Goal: Task Accomplishment & Management: Manage account settings

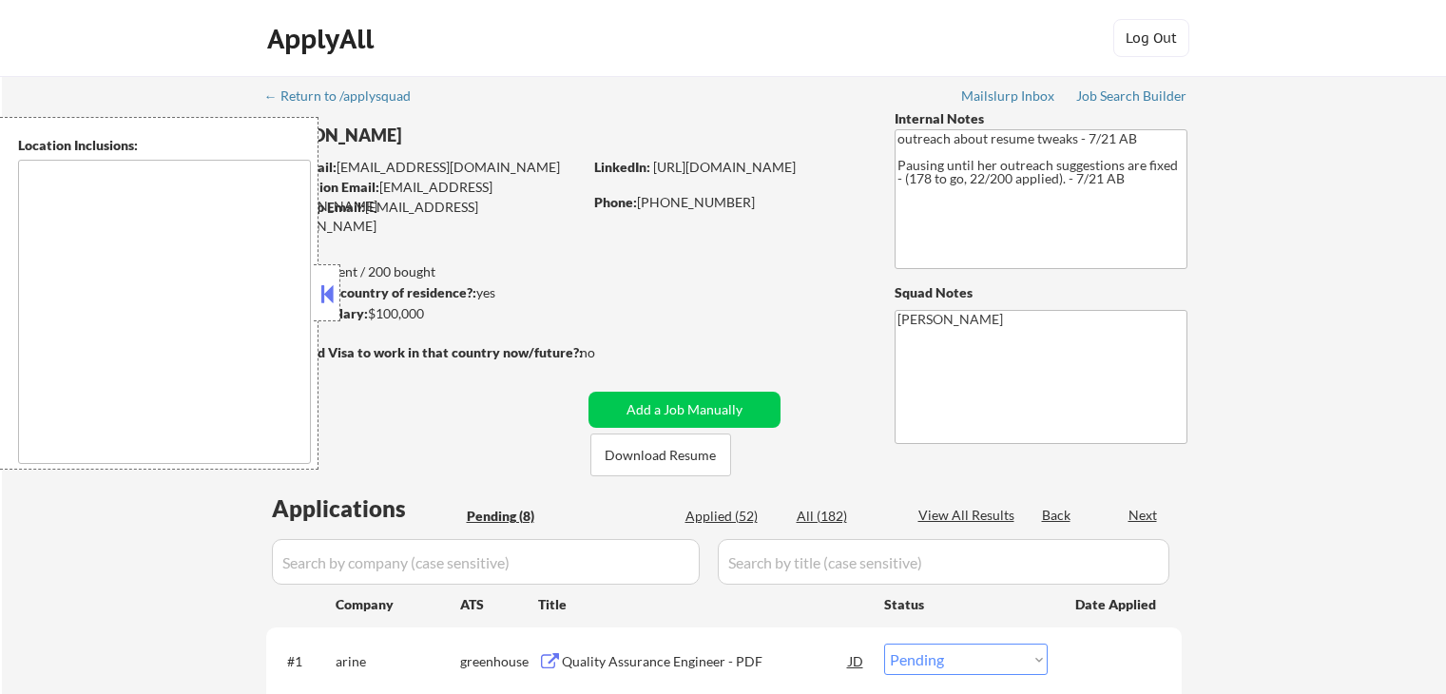
select select ""pending""
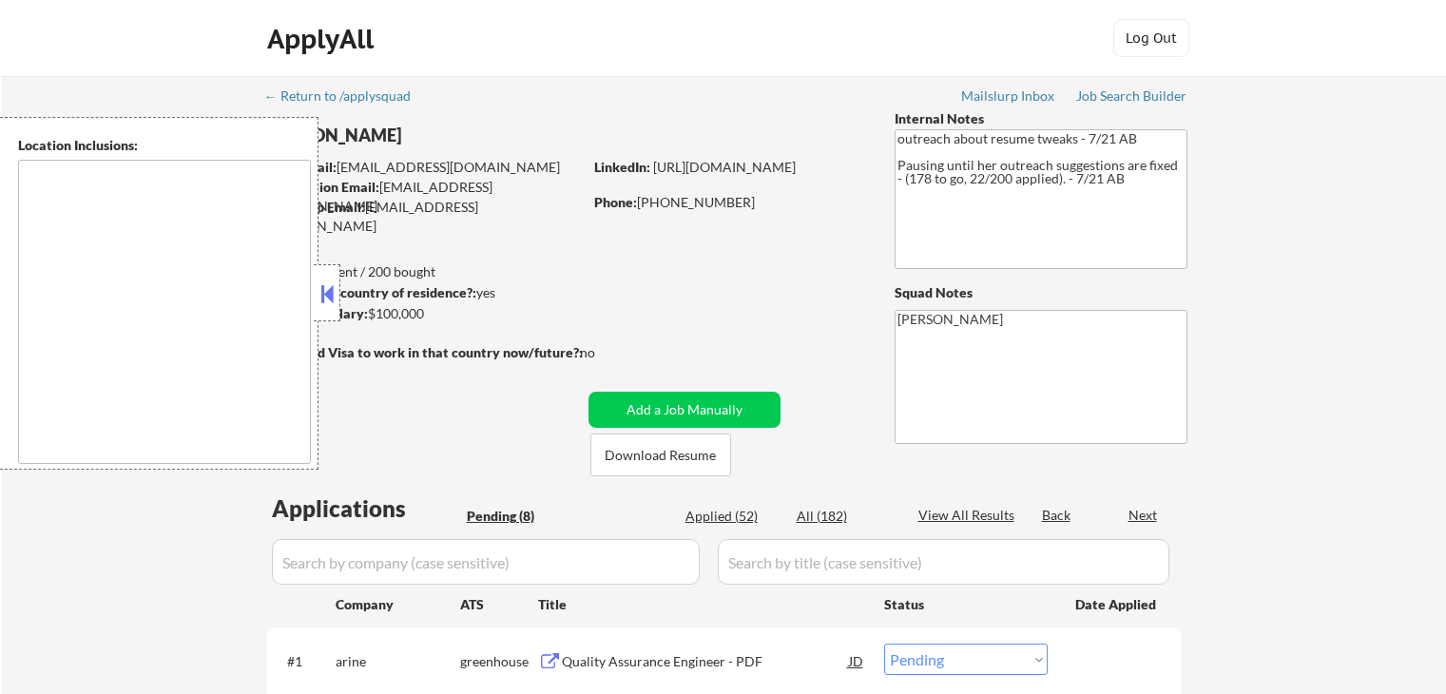
select select ""pending""
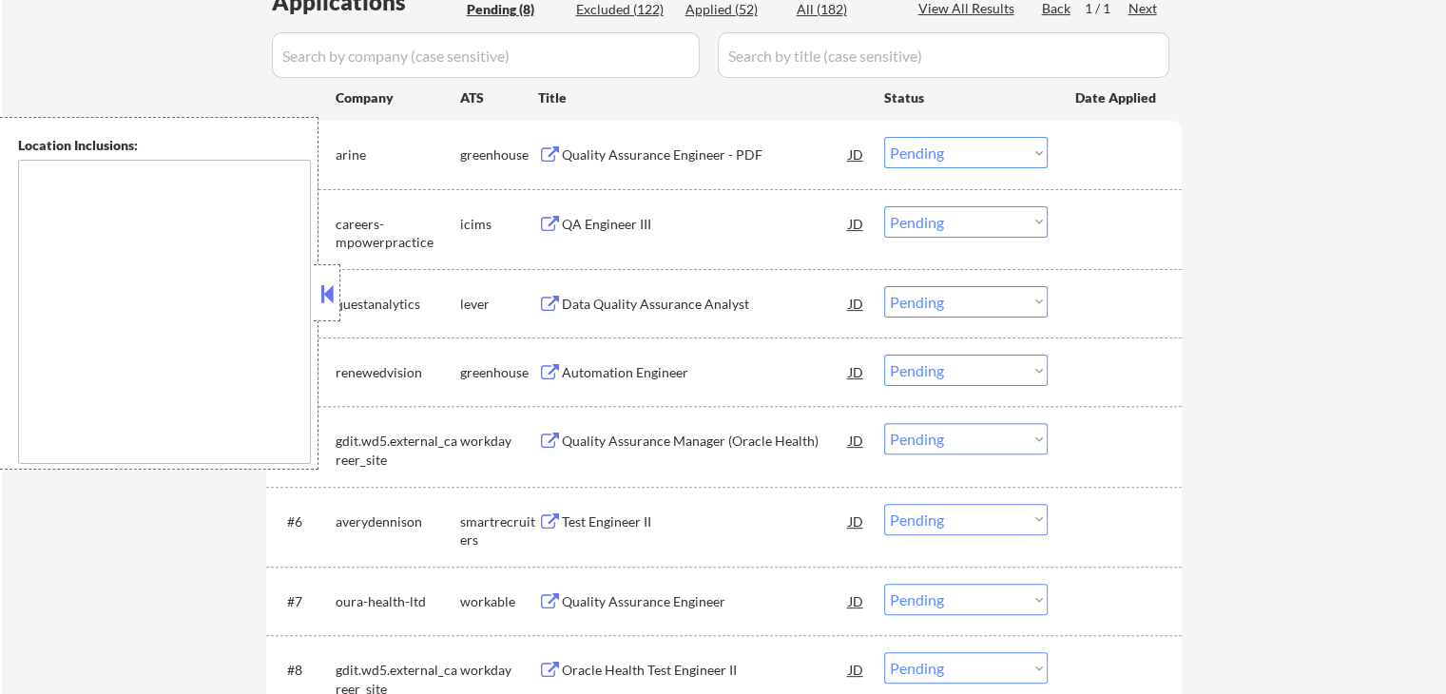
scroll to position [475, 0]
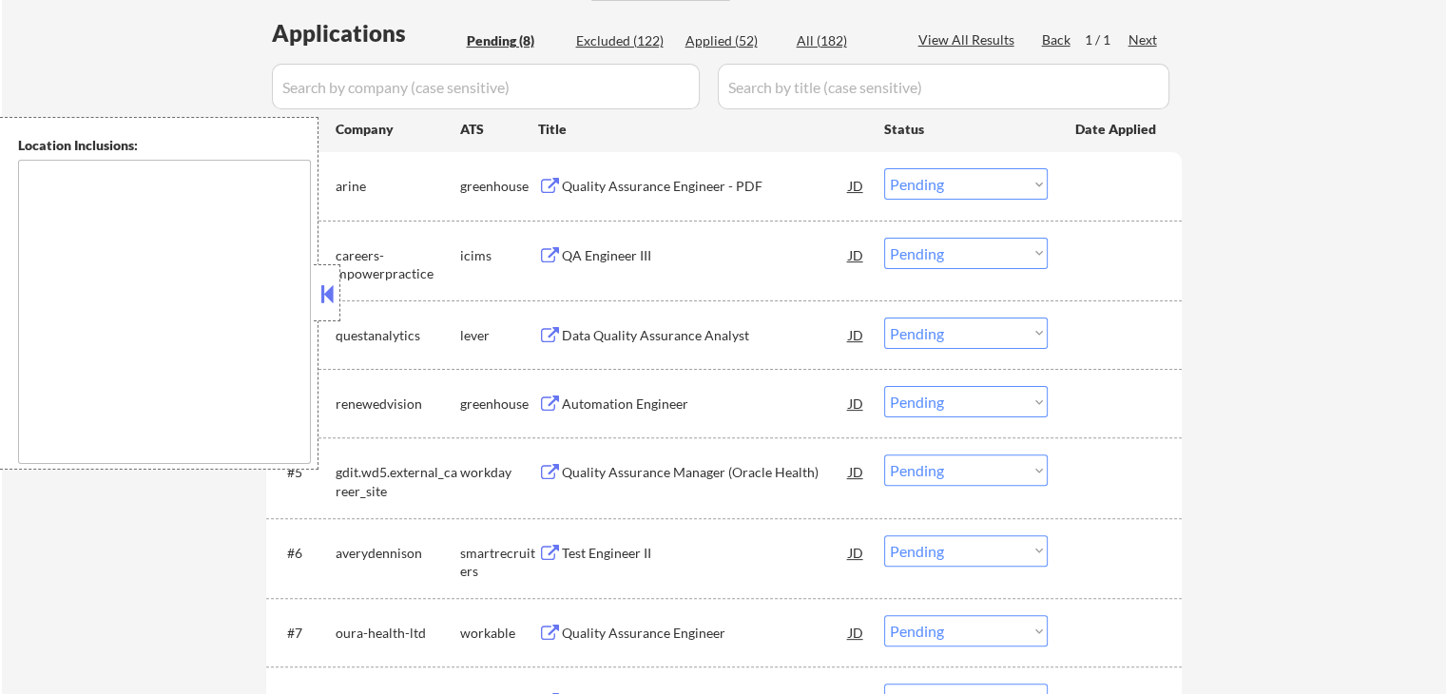
click at [1236, 240] on div "← Return to /applysquad Mailslurp Inbox Job Search Builder [PERSON_NAME] User E…" at bounding box center [724, 216] width 1444 height 1230
click at [552, 184] on button at bounding box center [550, 187] width 24 height 18
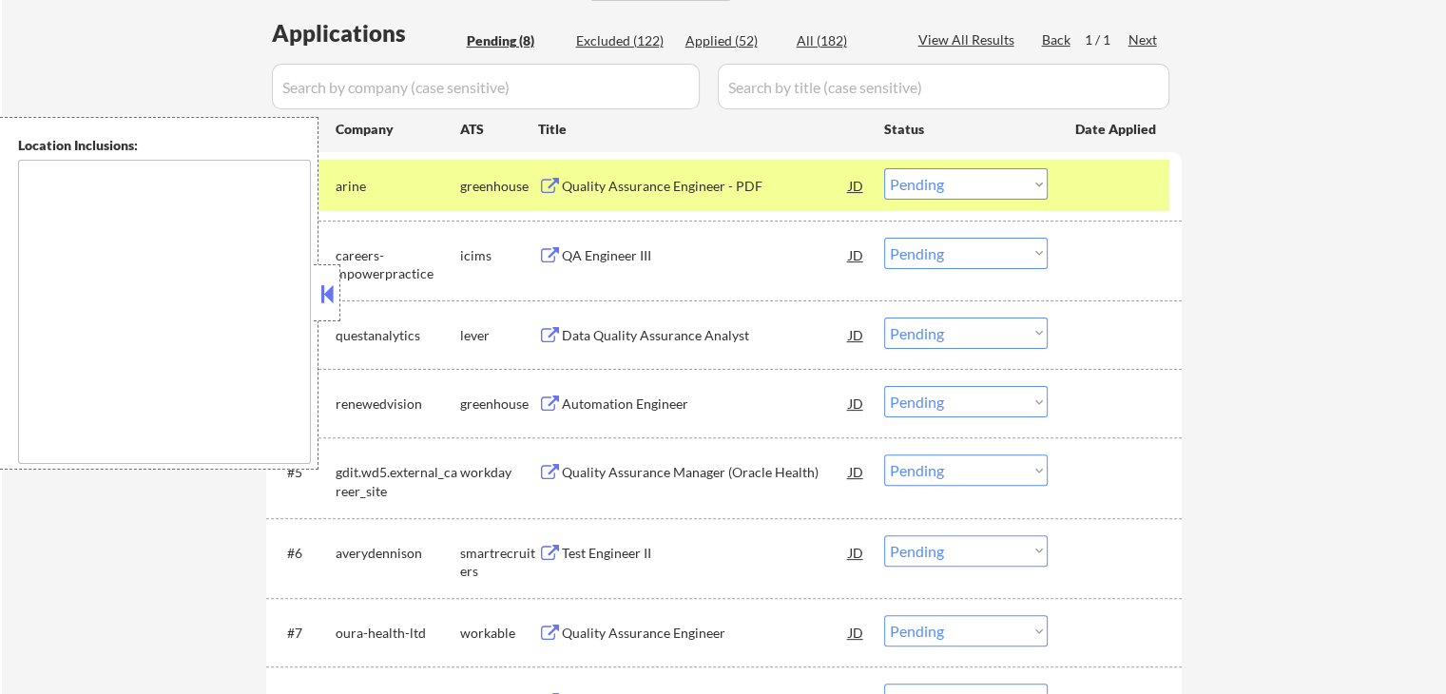
click at [968, 184] on select "Choose an option... Pending Applied Excluded (Questions) Excluded (Expired) Exc…" at bounding box center [966, 183] width 164 height 31
click at [884, 168] on select "Choose an option... Pending Applied Excluded (Questions) Excluded (Expired) Exc…" at bounding box center [966, 183] width 164 height 31
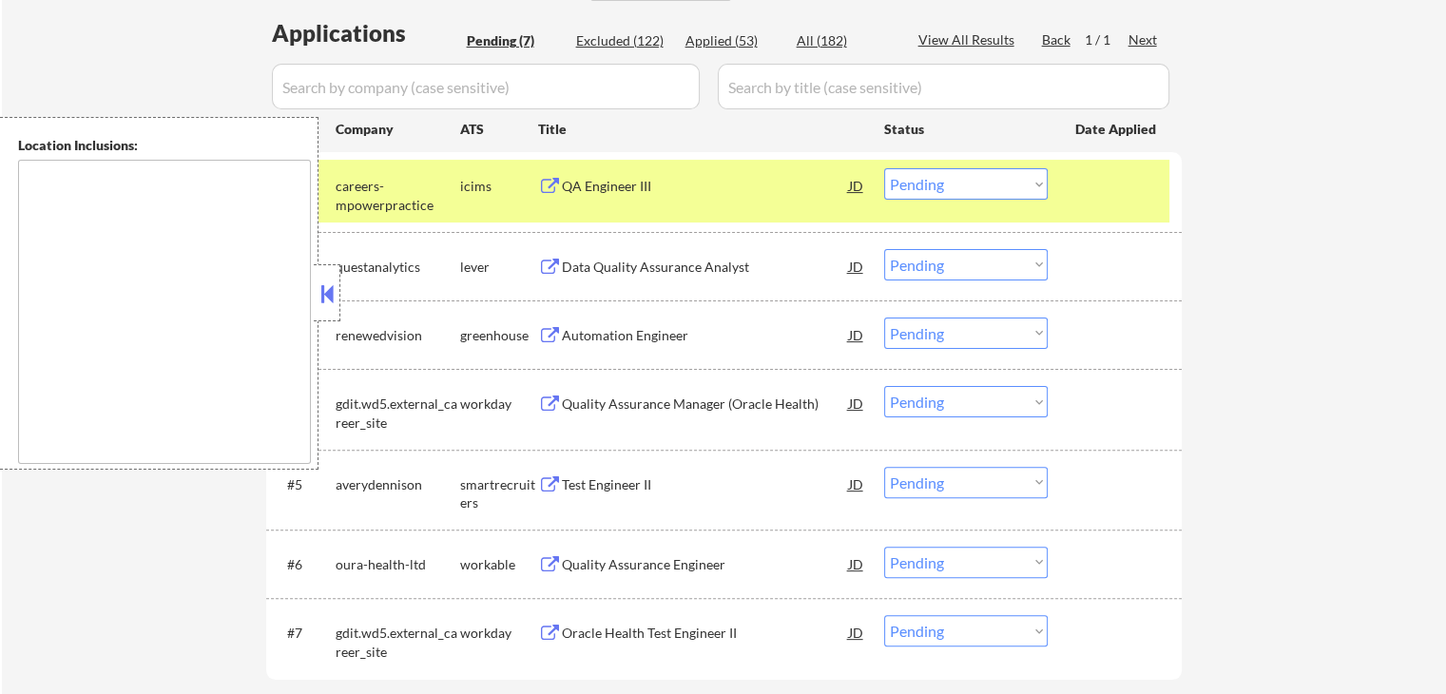
click at [555, 179] on button at bounding box center [550, 187] width 24 height 18
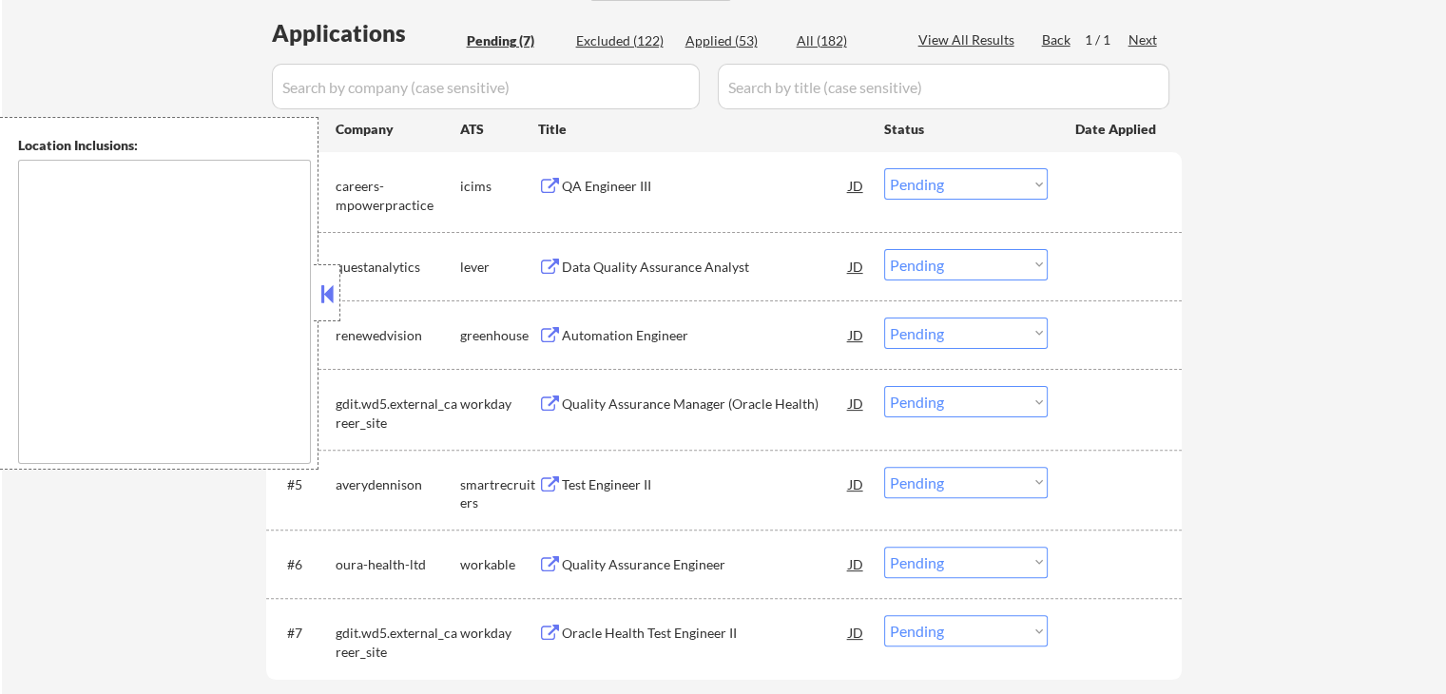
click at [926, 184] on select "Choose an option... Pending Applied Excluded (Questions) Excluded (Expired) Exc…" at bounding box center [966, 183] width 164 height 31
click at [884, 168] on select "Choose an option... Pending Applied Excluded (Questions) Excluded (Expired) Exc…" at bounding box center [966, 183] width 164 height 31
click at [539, 257] on div "Data Quality Assurance Analyst JD" at bounding box center [702, 266] width 328 height 34
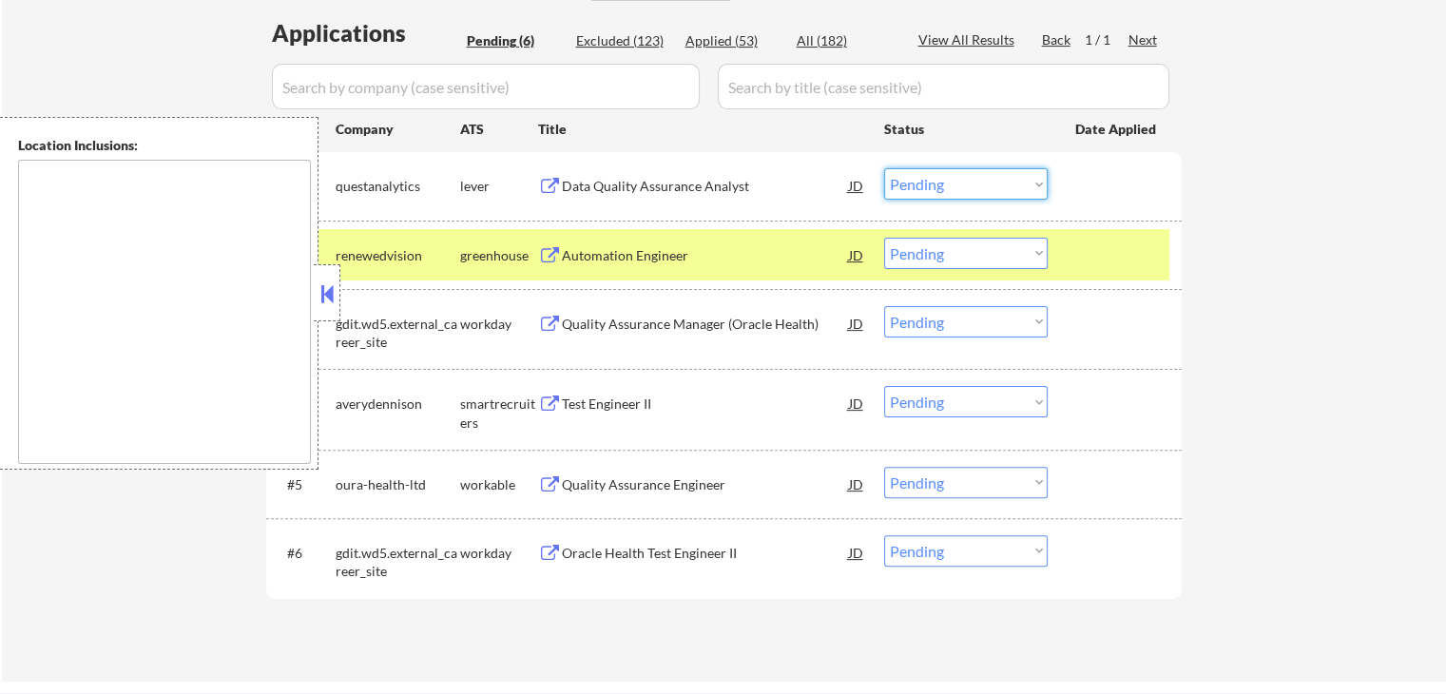
click at [979, 187] on select "Choose an option... Pending Applied Excluded (Questions) Excluded (Expired) Exc…" at bounding box center [966, 183] width 164 height 31
click at [884, 168] on select "Choose an option... Pending Applied Excluded (Questions) Excluded (Expired) Exc…" at bounding box center [966, 183] width 164 height 31
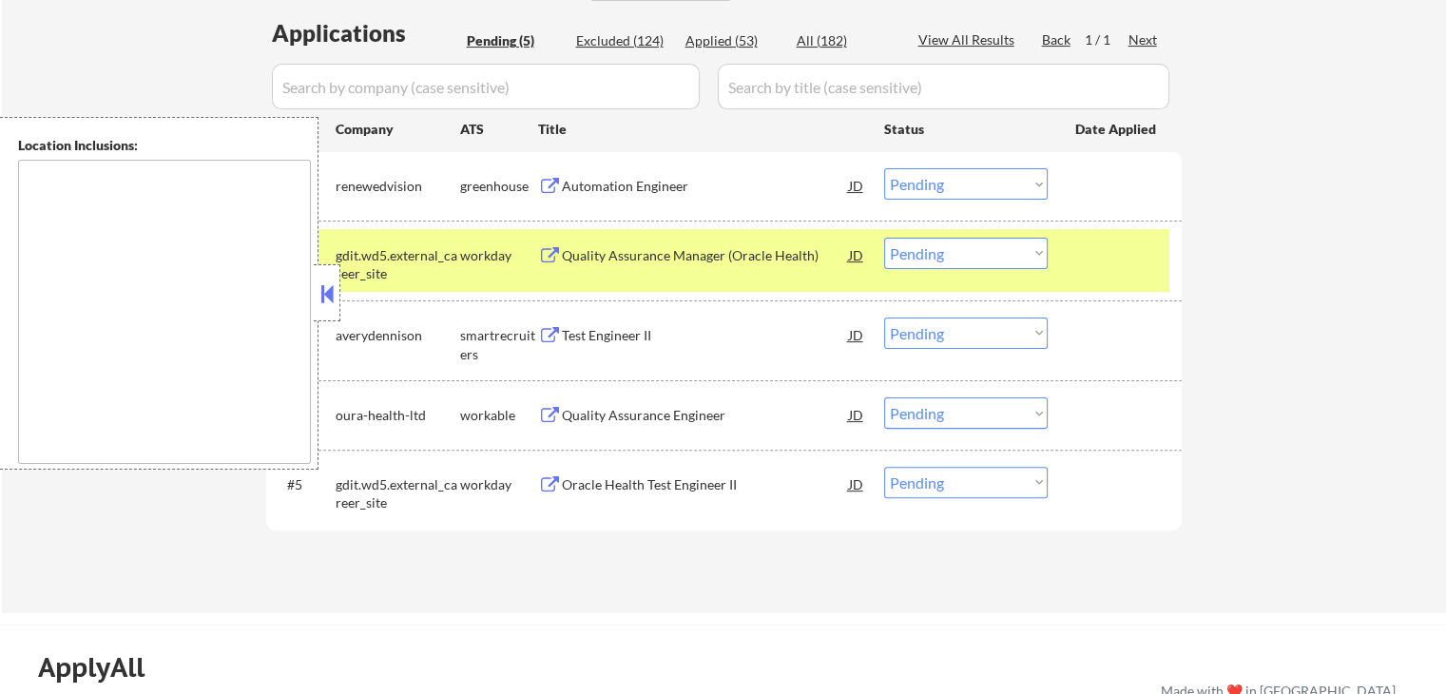
click at [548, 189] on button at bounding box center [550, 187] width 24 height 18
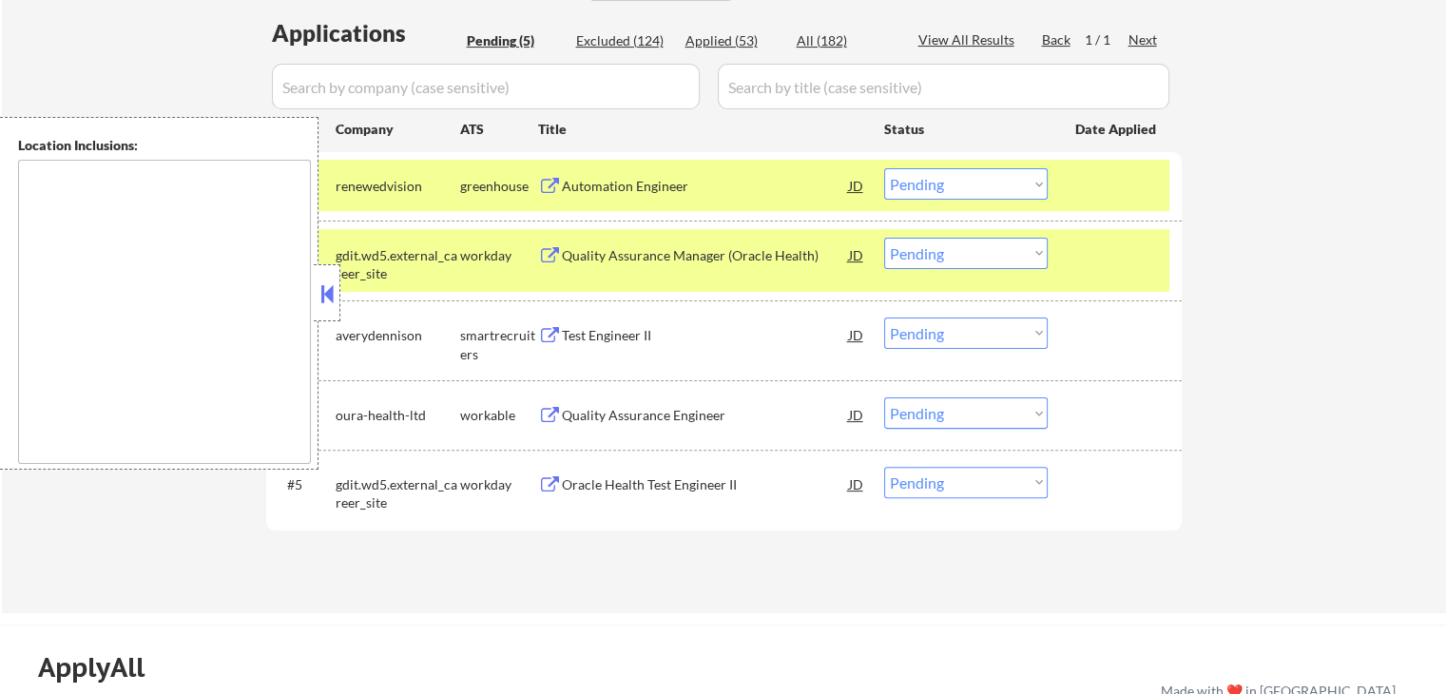
click at [538, 183] on button at bounding box center [550, 187] width 24 height 18
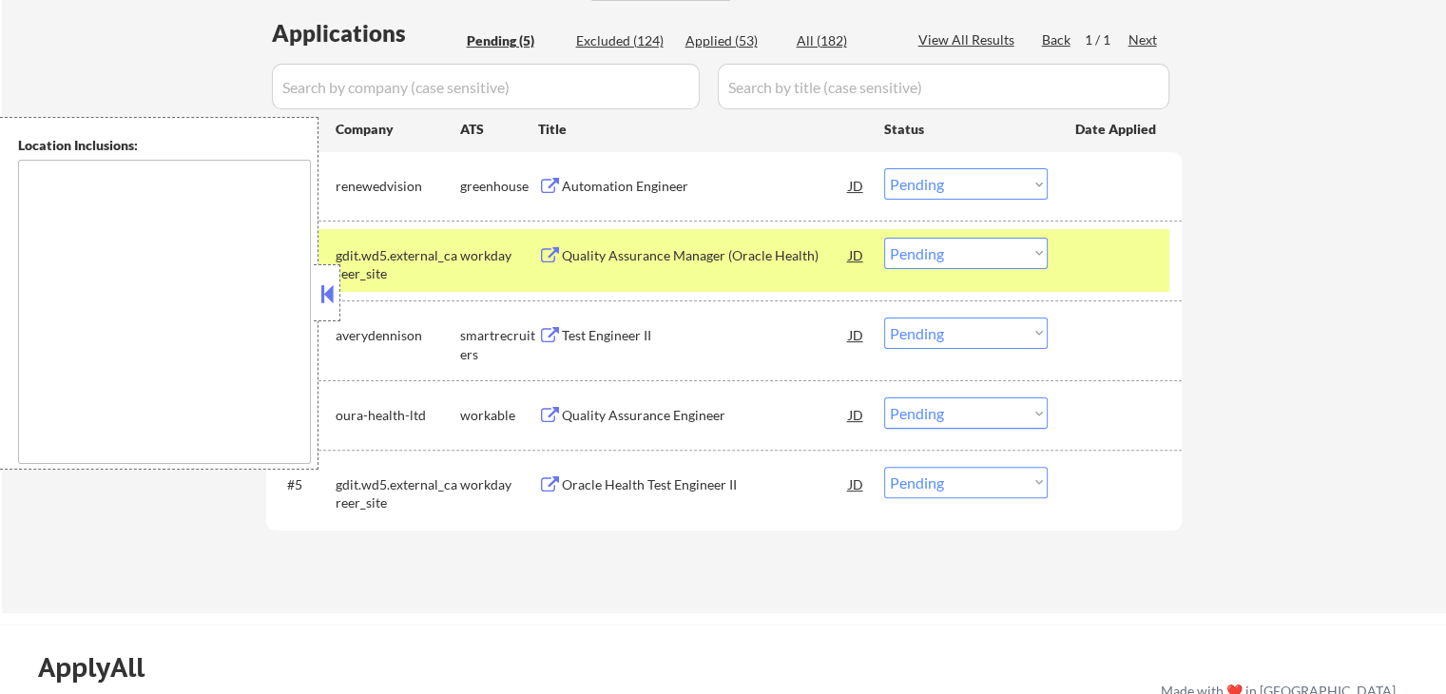
click at [950, 176] on select "Choose an option... Pending Applied Excluded (Questions) Excluded (Expired) Exc…" at bounding box center [966, 183] width 164 height 31
click at [884, 168] on select "Choose an option... Pending Applied Excluded (Questions) Excluded (Expired) Exc…" at bounding box center [966, 183] width 164 height 31
click at [556, 252] on button at bounding box center [550, 256] width 24 height 18
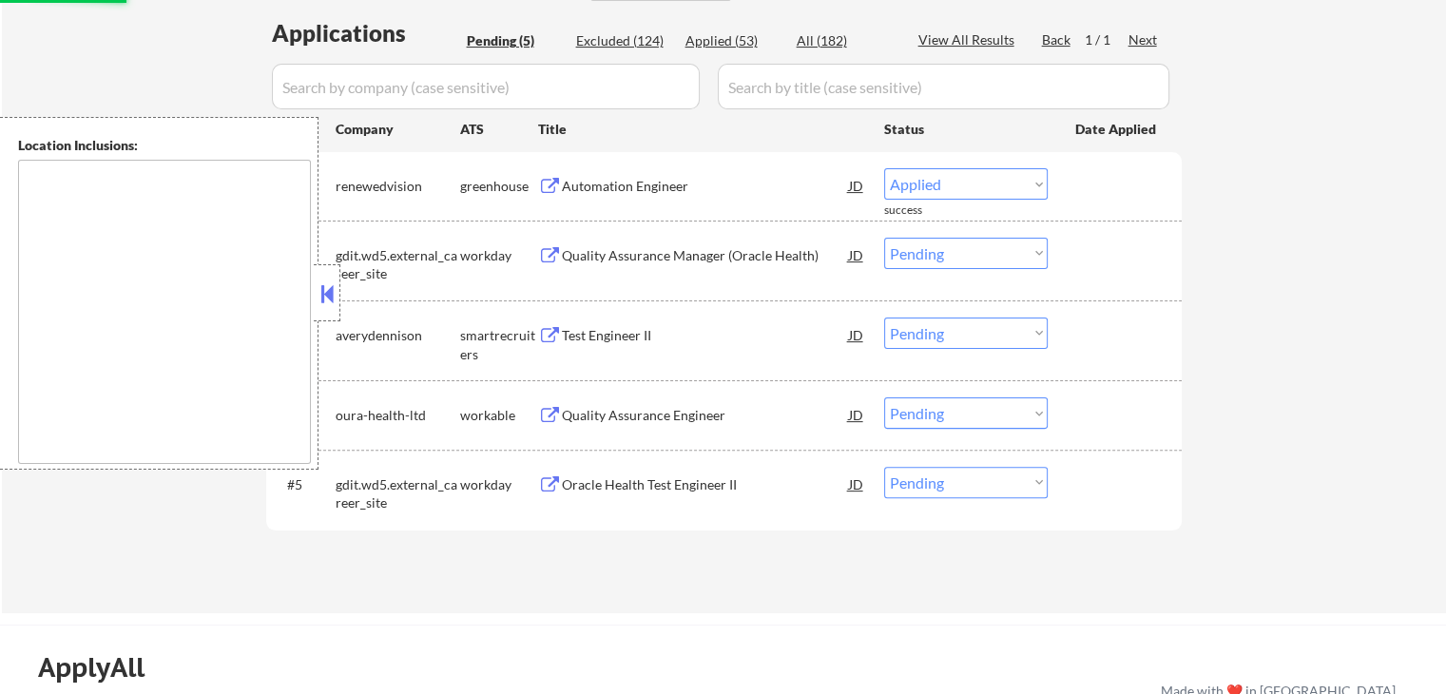
select select ""pending""
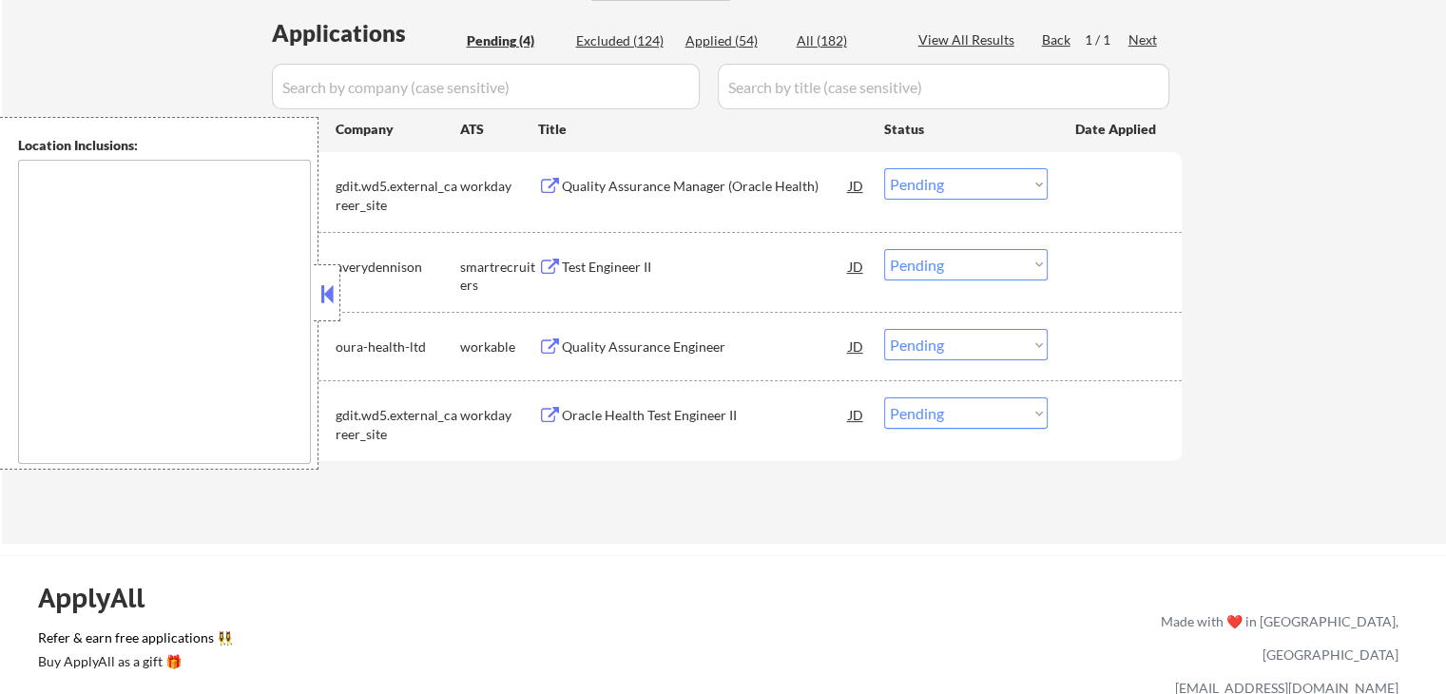
click at [554, 263] on button at bounding box center [550, 268] width 24 height 18
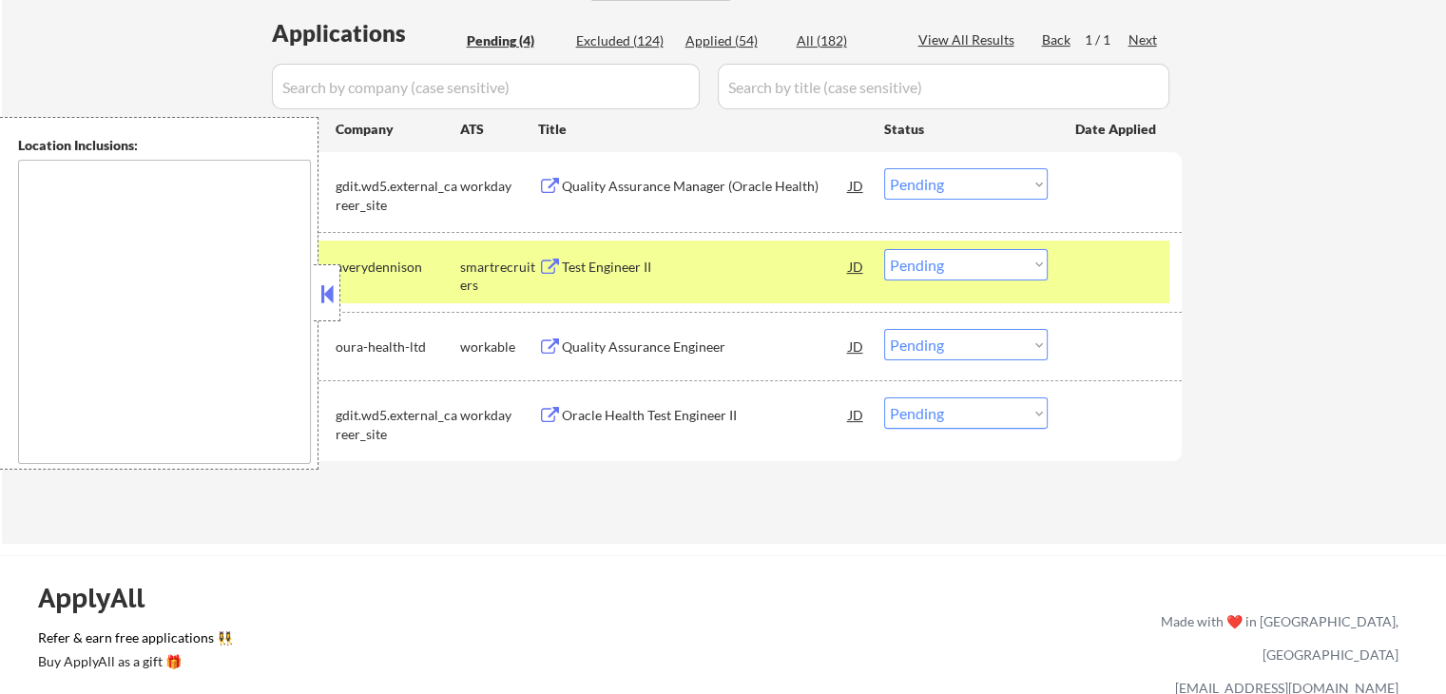
click at [947, 261] on select "Choose an option... Pending Applied Excluded (Questions) Excluded (Expired) Exc…" at bounding box center [966, 264] width 164 height 31
click at [884, 249] on select "Choose an option... Pending Applied Excluded (Questions) Excluded (Expired) Exc…" at bounding box center [966, 264] width 164 height 31
click at [552, 346] on button at bounding box center [550, 348] width 24 height 18
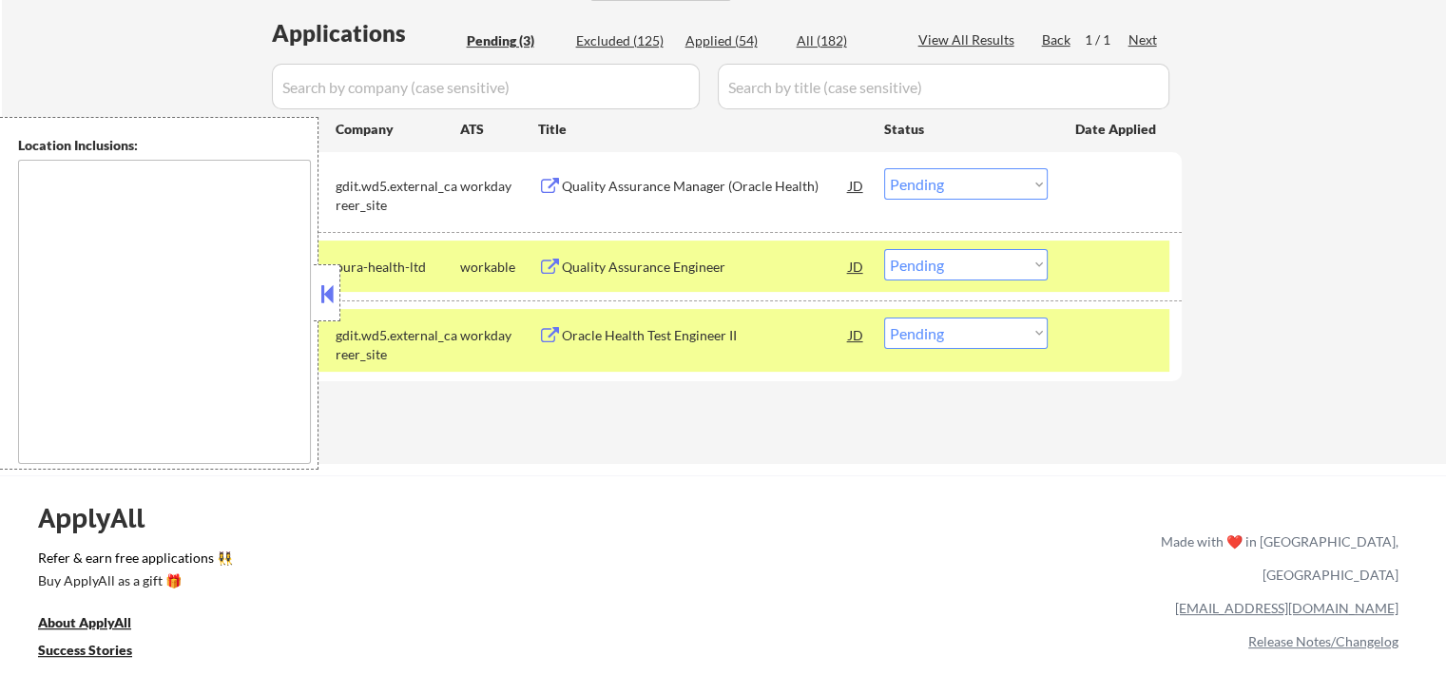
drag, startPoint x: 985, startPoint y: 268, endPoint x: 977, endPoint y: 279, distance: 12.9
click at [984, 268] on select "Choose an option... Pending Applied Excluded (Questions) Excluded (Expired) Exc…" at bounding box center [966, 264] width 164 height 31
click at [884, 249] on select "Choose an option... Pending Applied Excluded (Questions) Excluded (Expired) Exc…" at bounding box center [966, 264] width 164 height 31
select select ""pending""
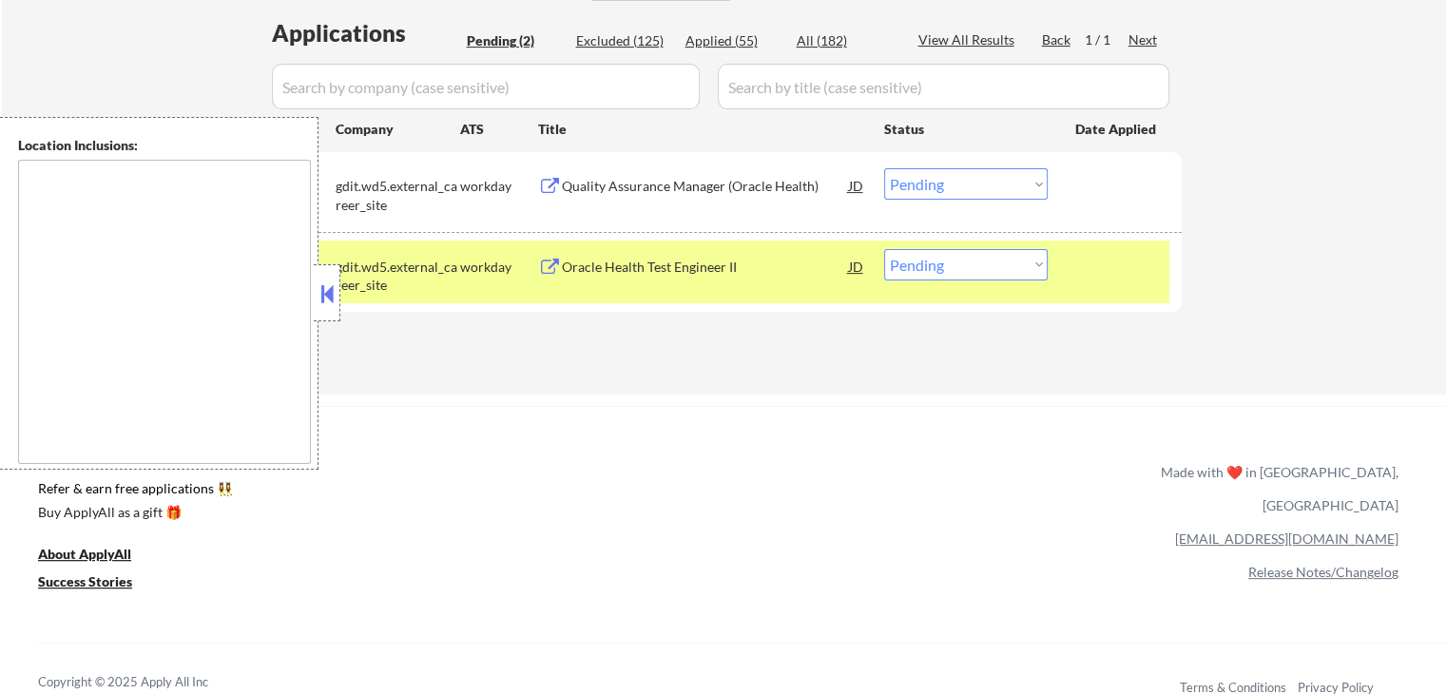
click at [548, 260] on button at bounding box center [550, 268] width 24 height 18
